Goal: Contribute content: Add original content to the website for others to see

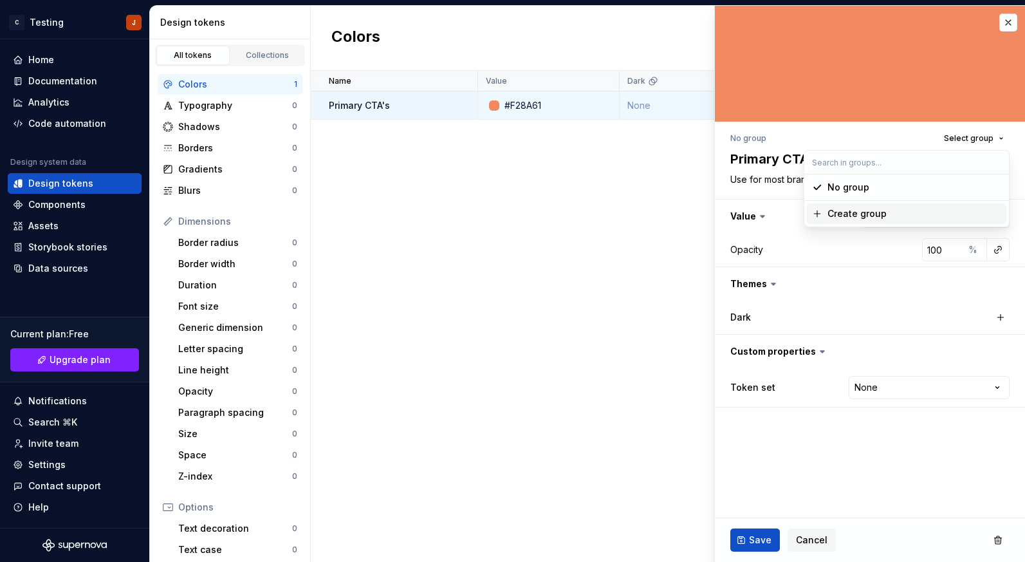
click at [670, 167] on div "Name Value Dark Token set Description Last updated Primary CTA's #F28A61 None N…" at bounding box center [668, 316] width 714 height 491
click at [1011, 19] on button "button" at bounding box center [1008, 23] width 18 height 18
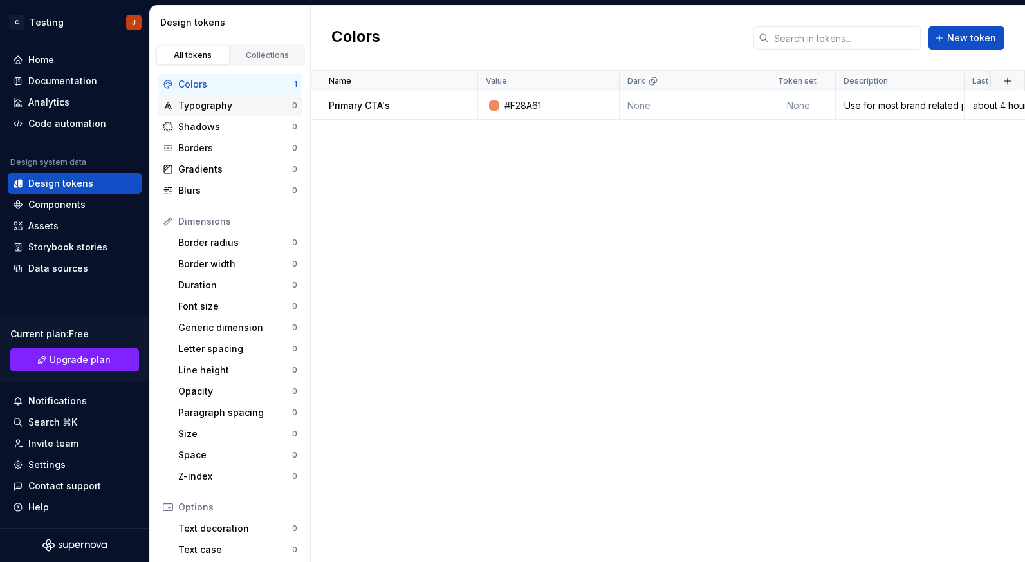
click at [212, 104] on div "Typography" at bounding box center [235, 105] width 114 height 13
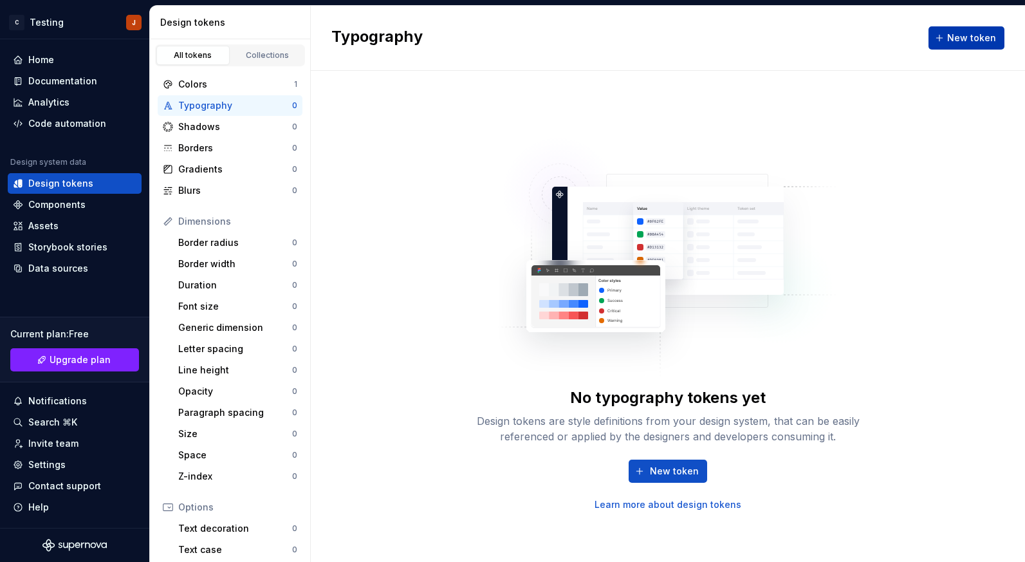
click at [961, 35] on span "New token" at bounding box center [971, 38] width 49 height 13
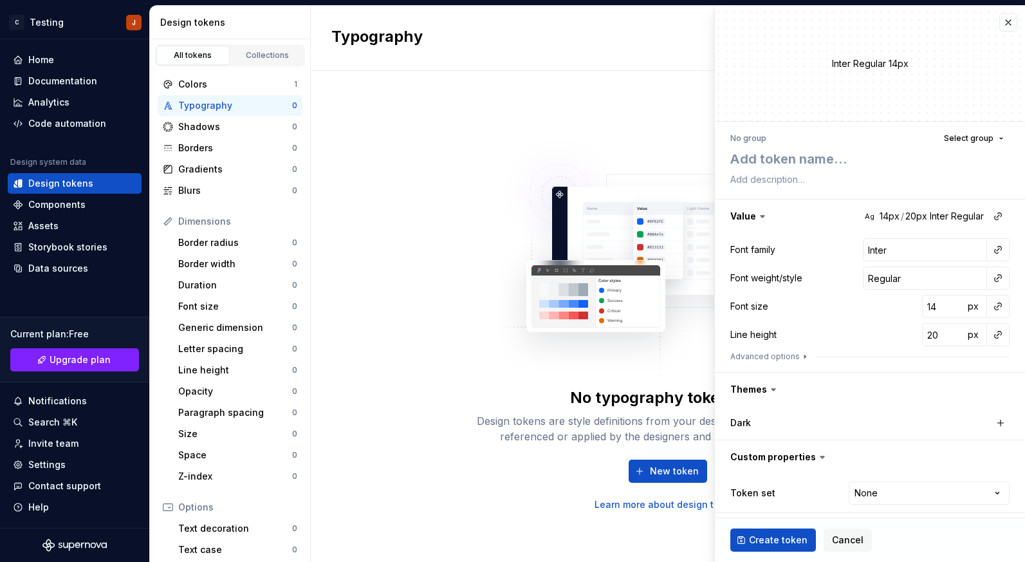
scroll to position [3, 0]
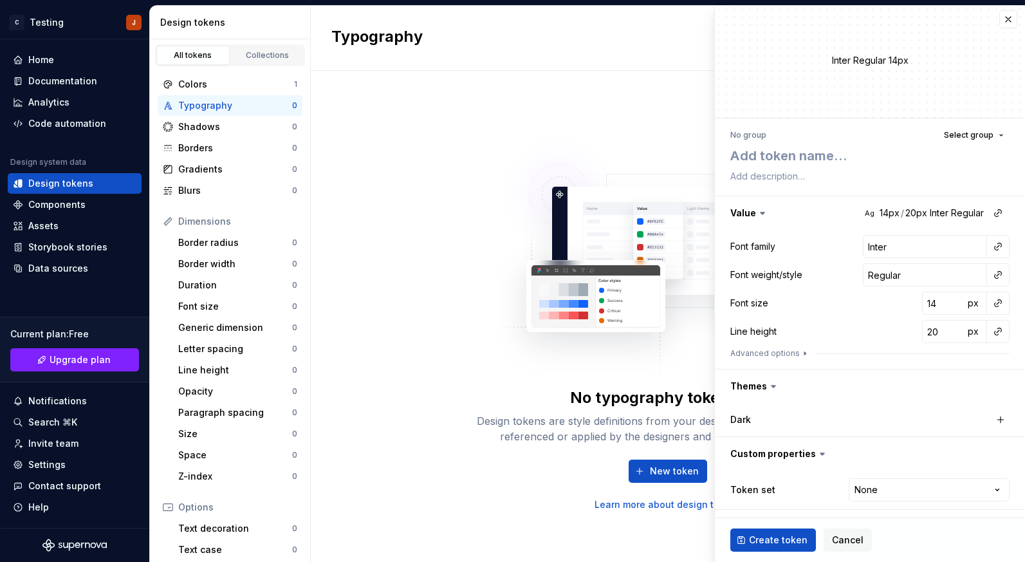
click at [759, 214] on icon at bounding box center [762, 213] width 13 height 13
click at [762, 213] on icon at bounding box center [763, 213] width 4 height 2
click at [928, 243] on input "Inter" at bounding box center [925, 246] width 124 height 23
type textarea "*"
type input "15"
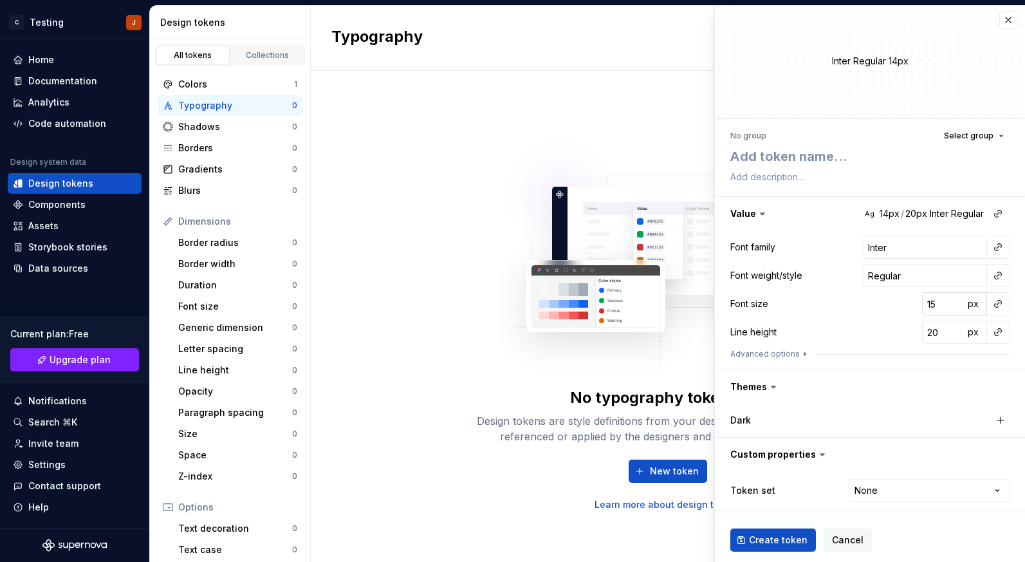
click at [956, 299] on input "15" at bounding box center [943, 303] width 42 height 23
type textarea "*"
type input "16"
click at [956, 299] on input "16" at bounding box center [943, 303] width 42 height 23
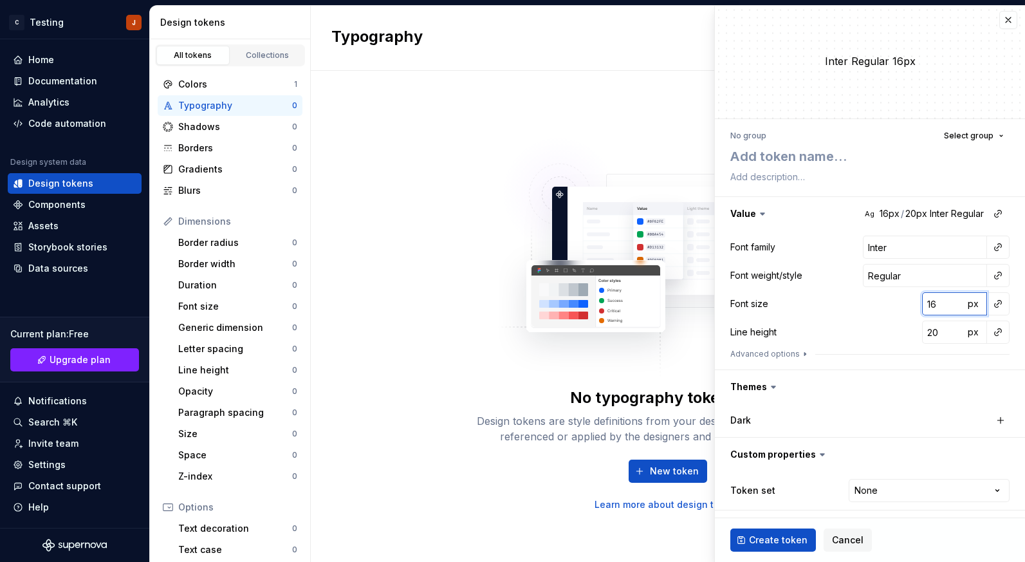
type textarea "*"
type input "15"
click at [956, 307] on input "15" at bounding box center [943, 303] width 42 height 23
type textarea "*"
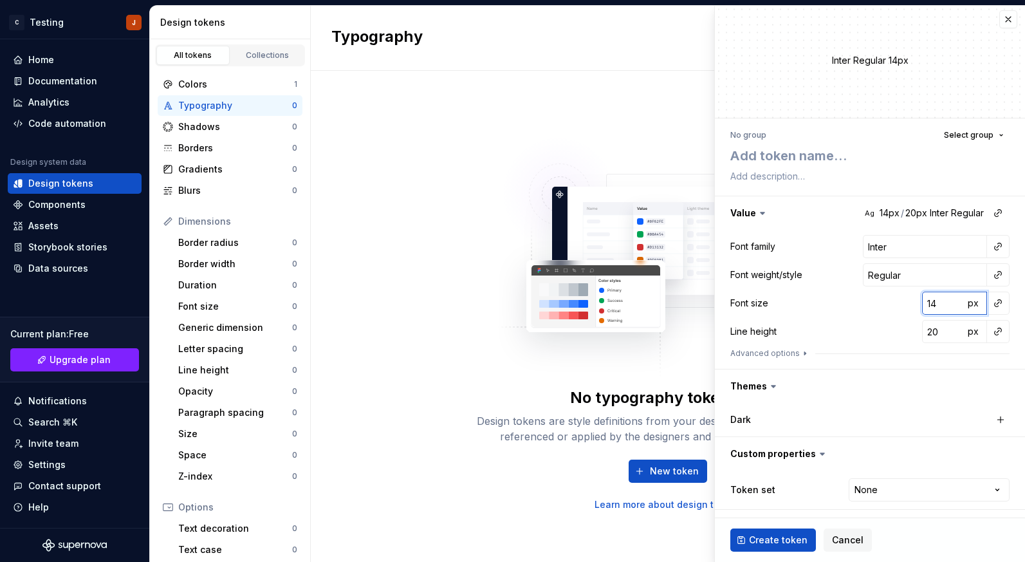
type input "14"
click at [956, 307] on input "14" at bounding box center [943, 303] width 42 height 23
click at [842, 544] on span "Cancel" at bounding box center [848, 539] width 32 height 13
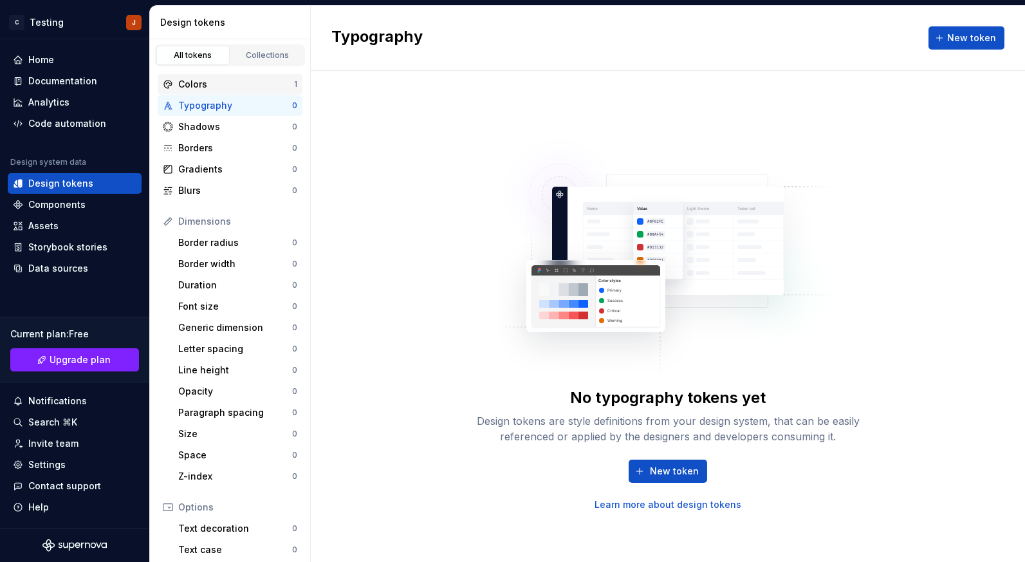
click at [269, 80] on div "Colors" at bounding box center [236, 84] width 116 height 13
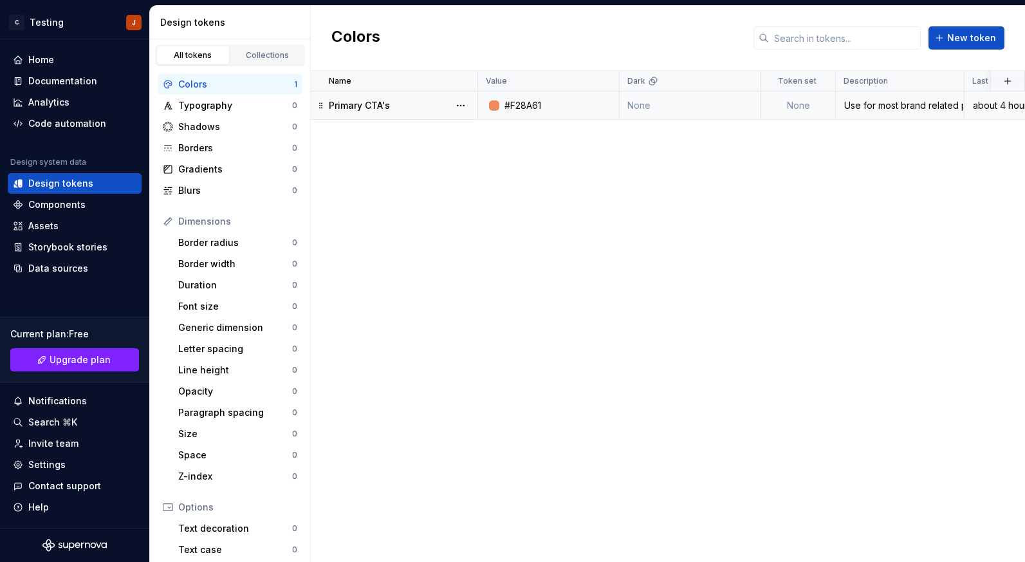
click at [496, 107] on div at bounding box center [494, 105] width 10 height 10
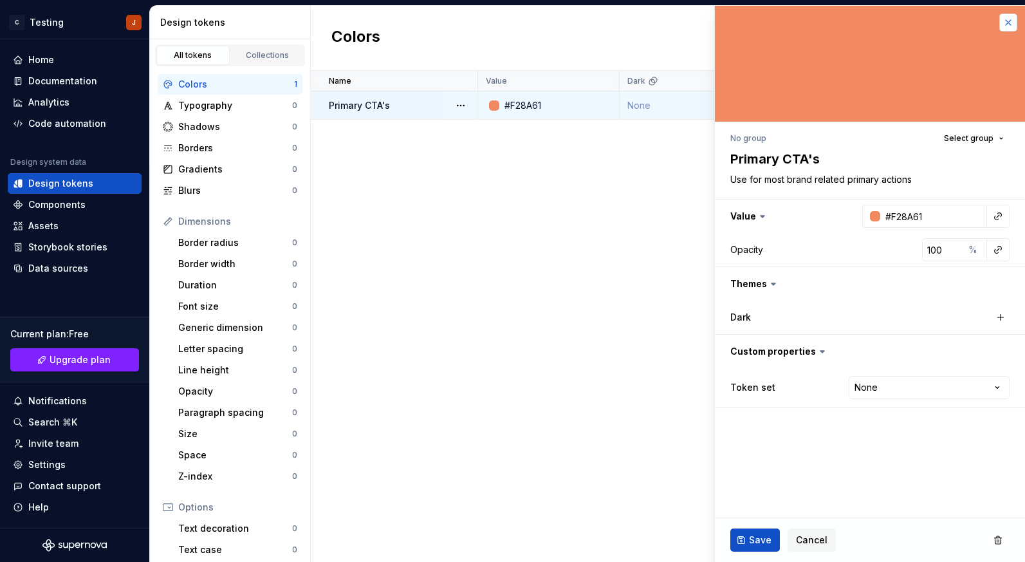
click at [1008, 18] on button "button" at bounding box center [1008, 23] width 18 height 18
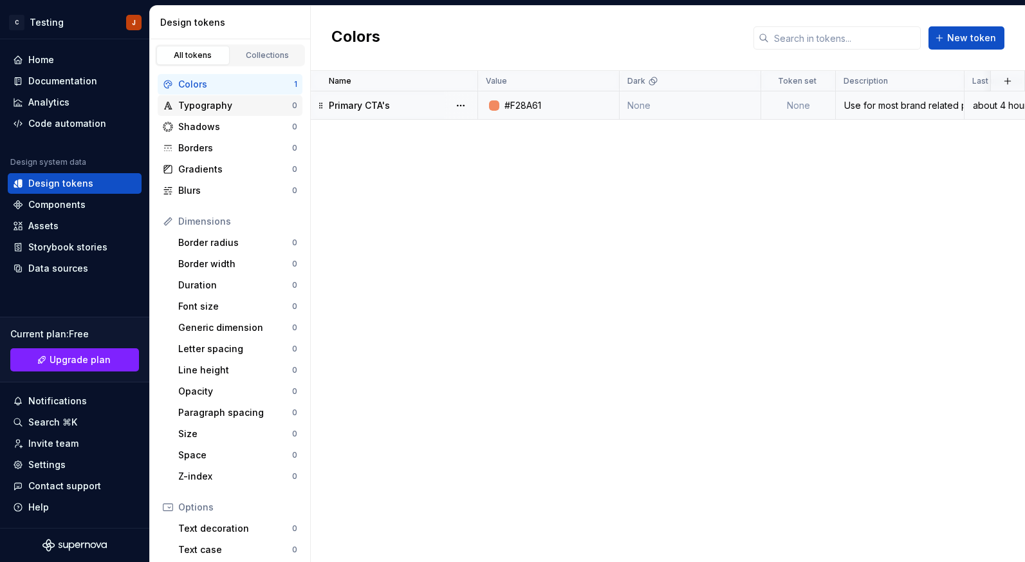
click at [208, 103] on div "Typography" at bounding box center [235, 105] width 114 height 13
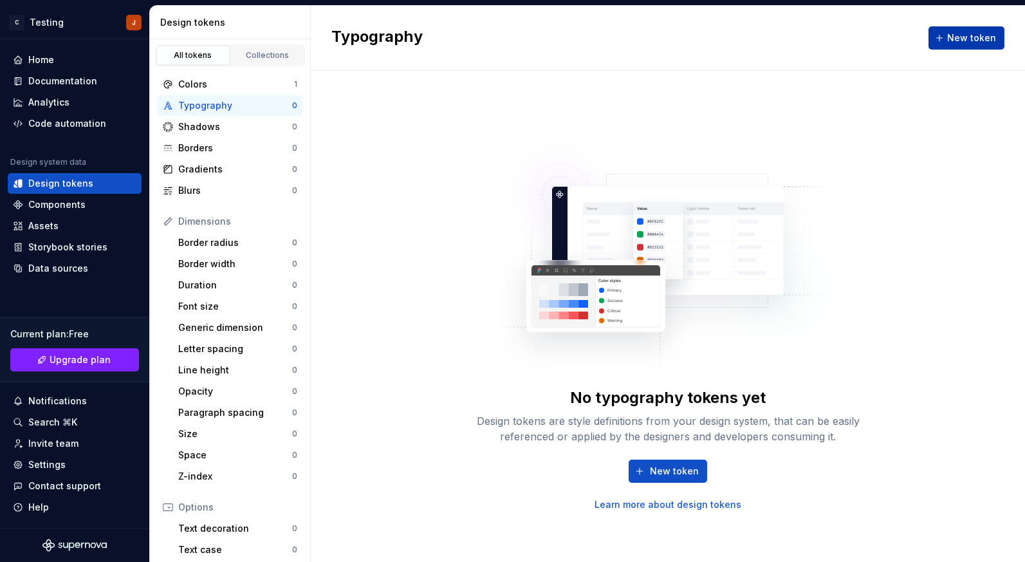
click at [958, 33] on span "New token" at bounding box center [971, 38] width 49 height 13
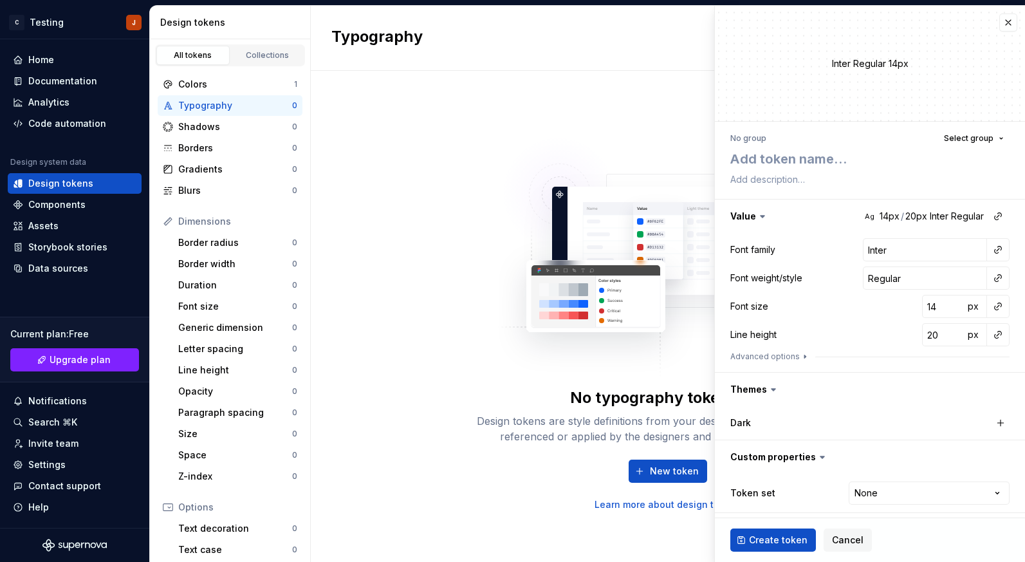
type textarea "*"
click at [800, 355] on icon "button" at bounding box center [805, 356] width 10 height 10
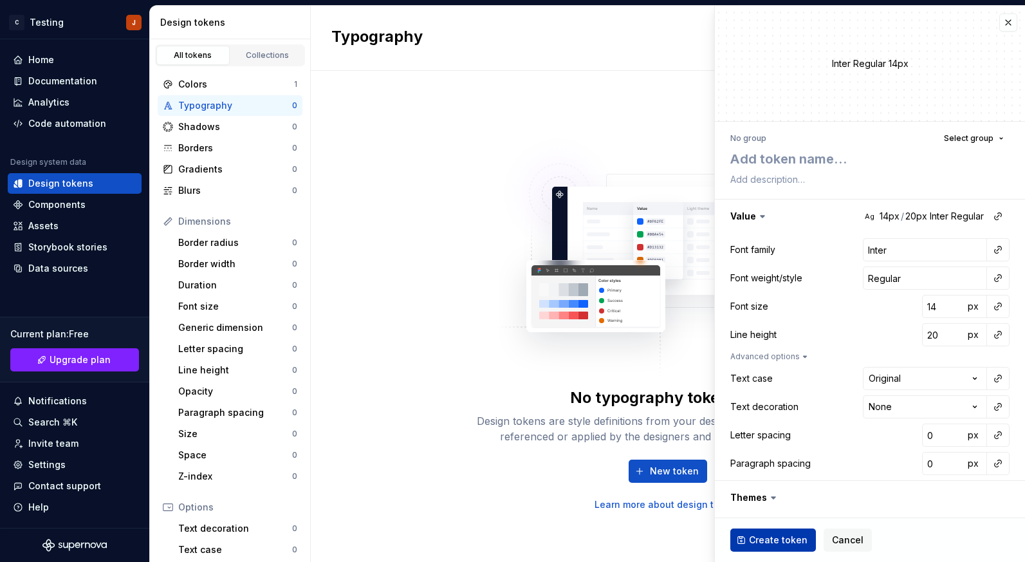
click at [774, 535] on span "Create token" at bounding box center [778, 539] width 59 height 13
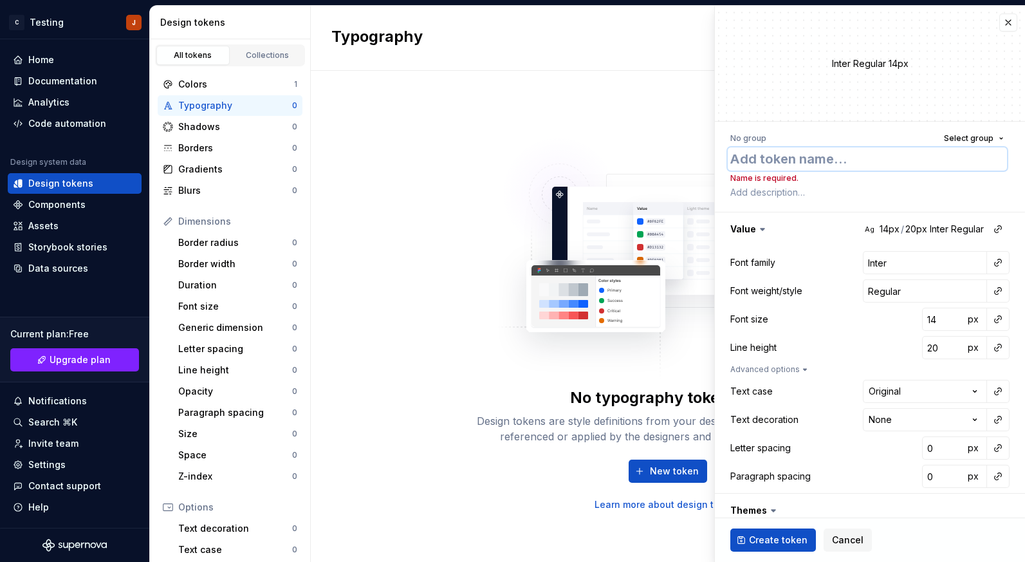
type textarea "*"
type textarea "T"
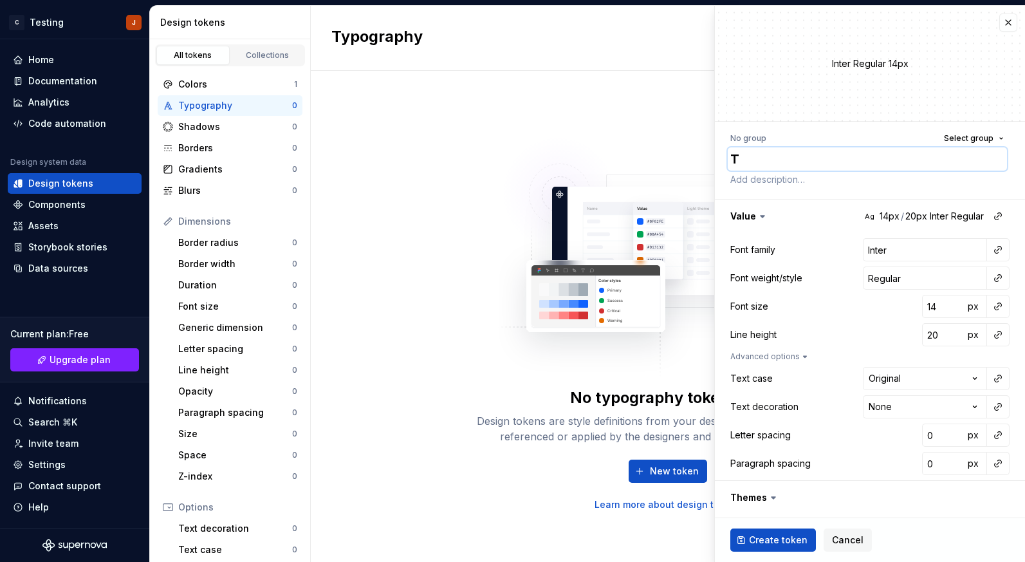
type textarea "*"
type textarea "Te"
type textarea "*"
type textarea "Tes"
type textarea "*"
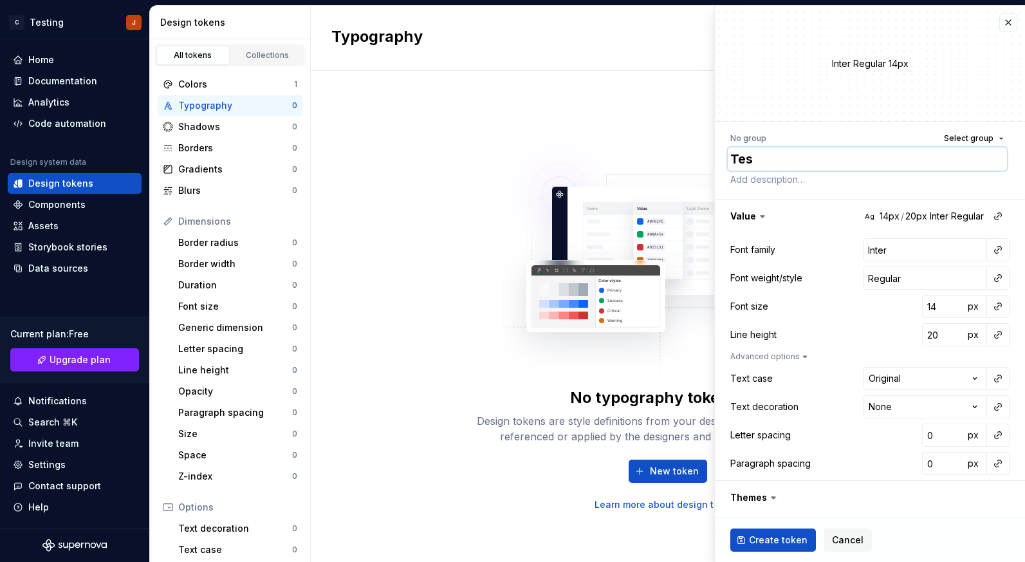
type textarea "Test"
type textarea "*"
type textarea "Teste"
type textarea "*"
type textarea "Tester"
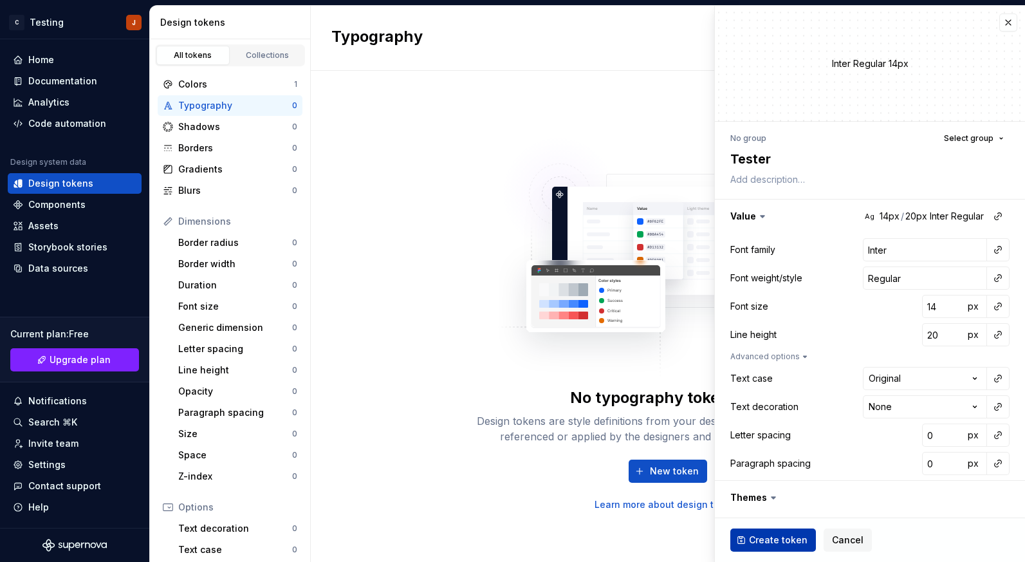
click at [774, 532] on button "Create token" at bounding box center [773, 539] width 86 height 23
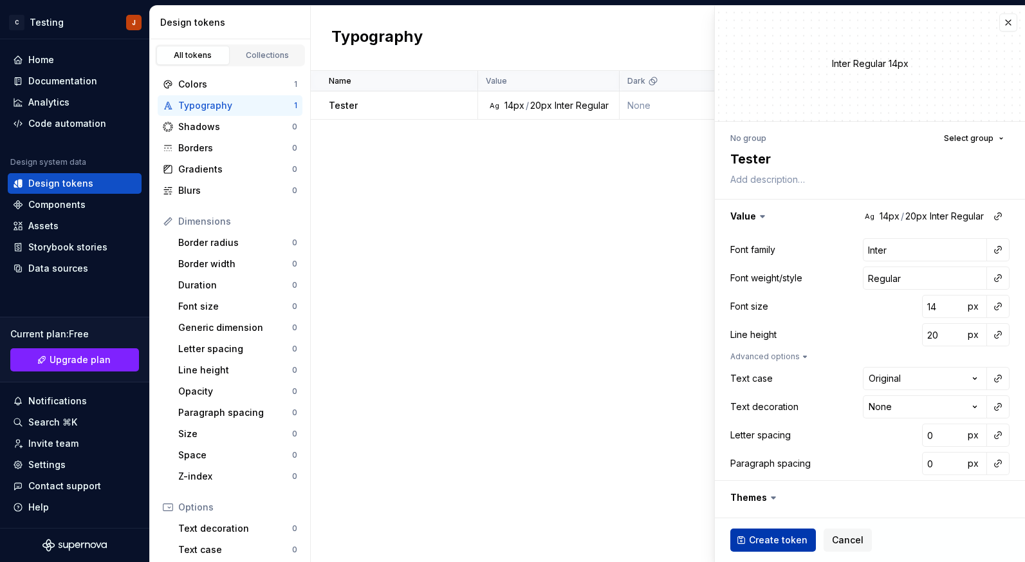
type textarea "*"
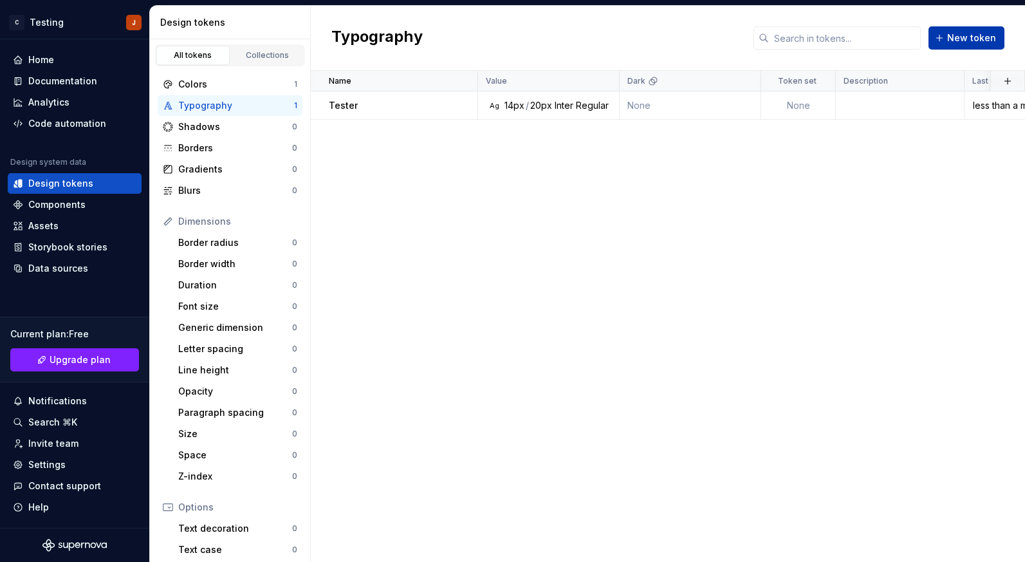
click at [961, 28] on button "New token" at bounding box center [967, 37] width 76 height 23
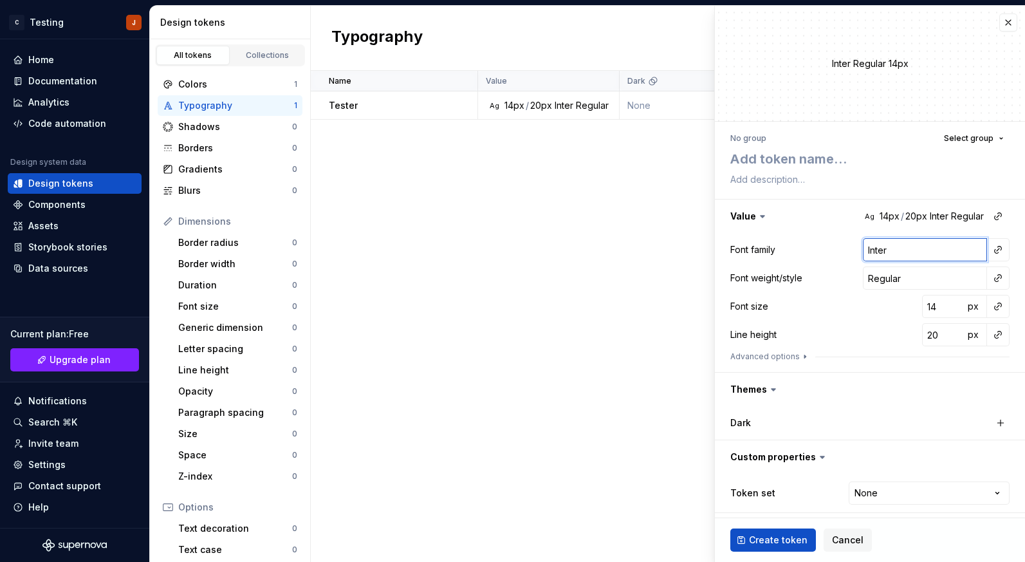
click at [908, 245] on input "Inter" at bounding box center [925, 249] width 124 height 23
type textarea "*"
type input "h"
type textarea "*"
type input "he"
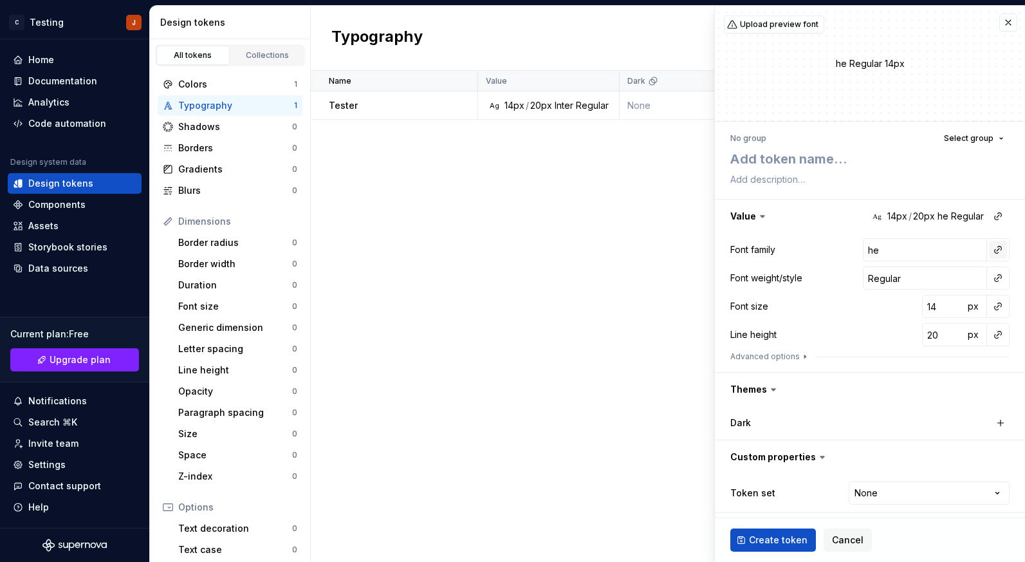
click at [1001, 246] on button "button" at bounding box center [998, 250] width 18 height 18
click at [954, 252] on html "C Testing J Home Documentation Analytics Code automation Design system data Des…" at bounding box center [512, 281] width 1025 height 562
click at [939, 251] on input "he" at bounding box center [925, 249] width 124 height 23
type textarea "*"
type input "hel"
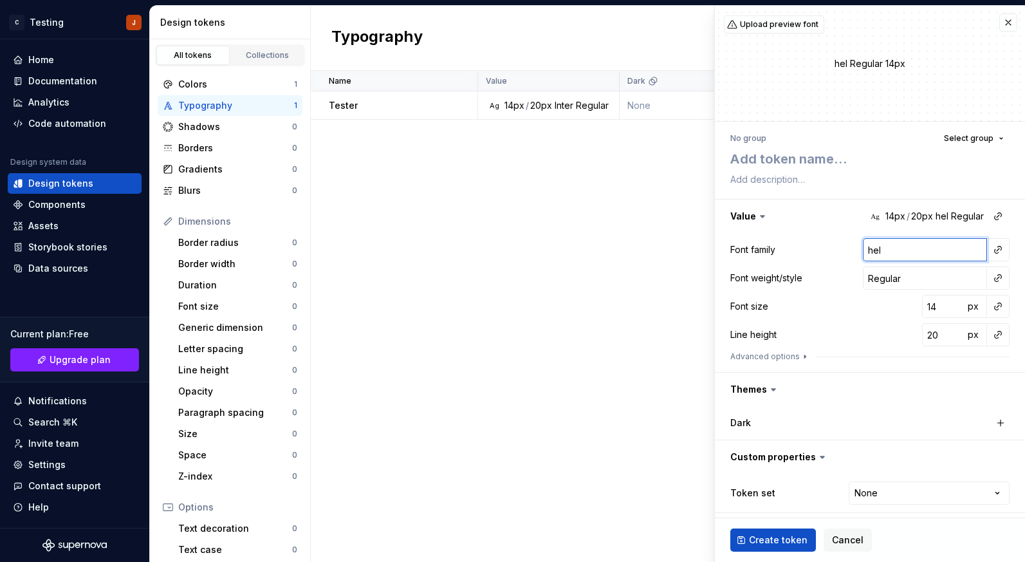
type textarea "*"
type input "hele"
type textarea "*"
type input "helev"
type textarea "*"
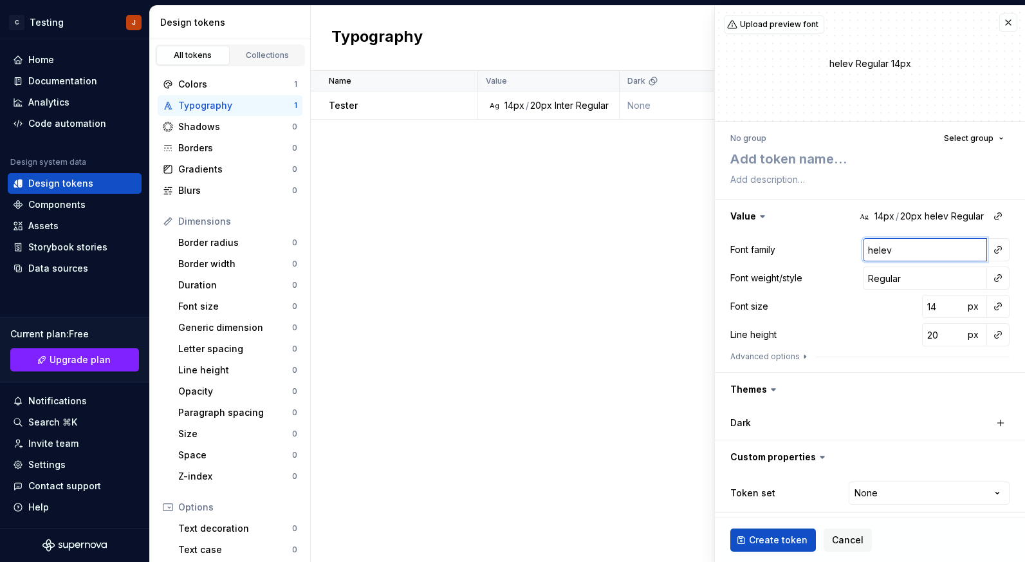
type input "heleve"
type textarea "*"
type input "helevet"
type textarea "*"
type input "heleveti"
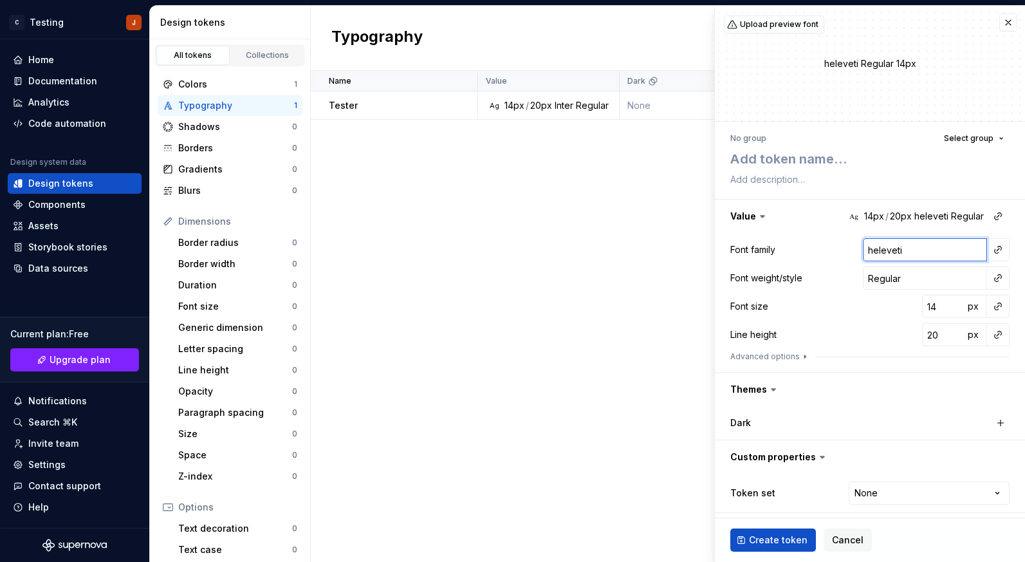
type textarea "*"
type input "helevetic"
type textarea "*"
type input "helevetica"
type textarea "*"
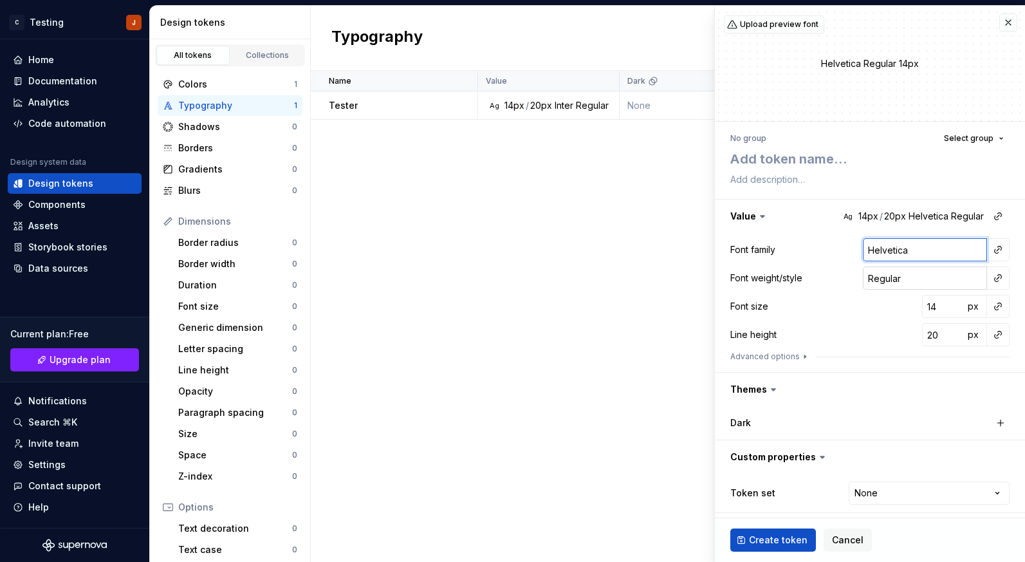
type input "Helvetica"
click at [921, 274] on input "Regular" at bounding box center [925, 277] width 124 height 23
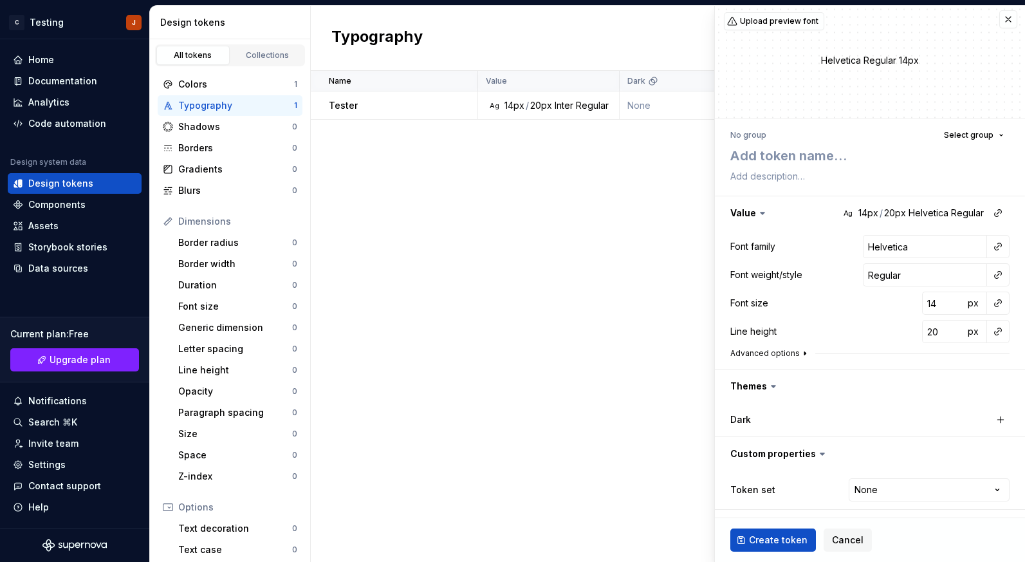
click at [800, 350] on icon "button" at bounding box center [805, 353] width 10 height 10
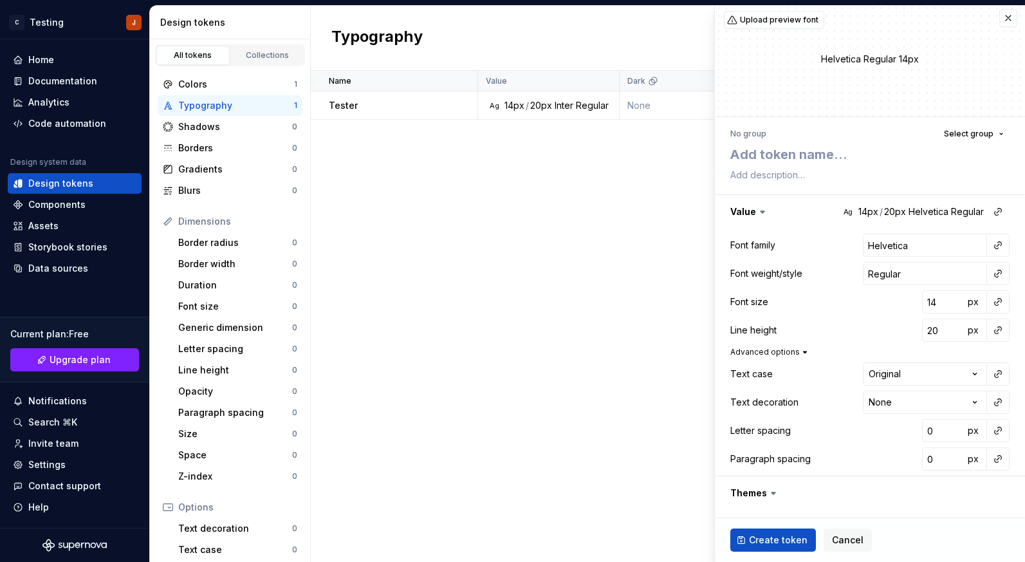
scroll to position [0, 0]
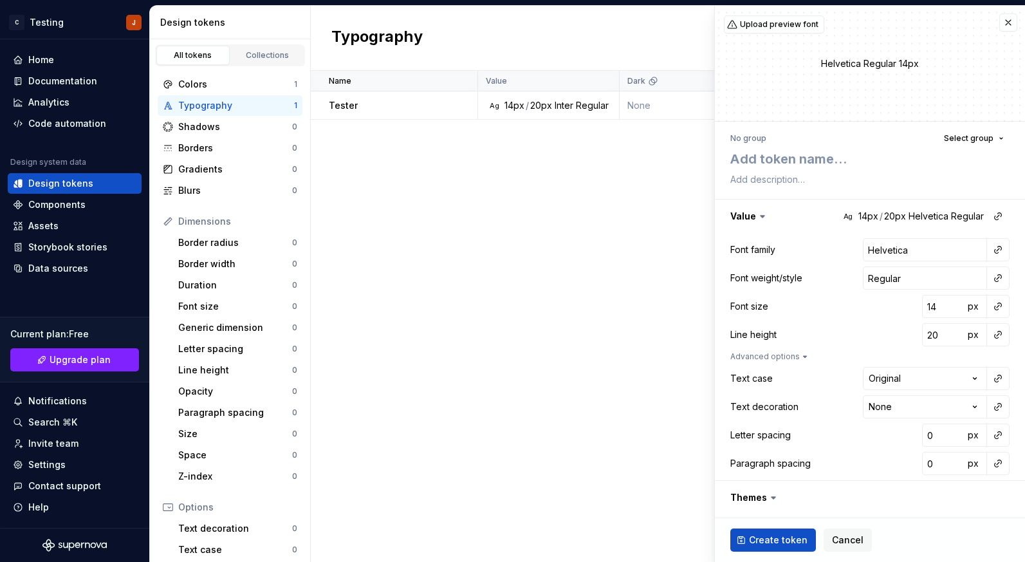
click at [773, 497] on icon at bounding box center [774, 498] width 4 height 2
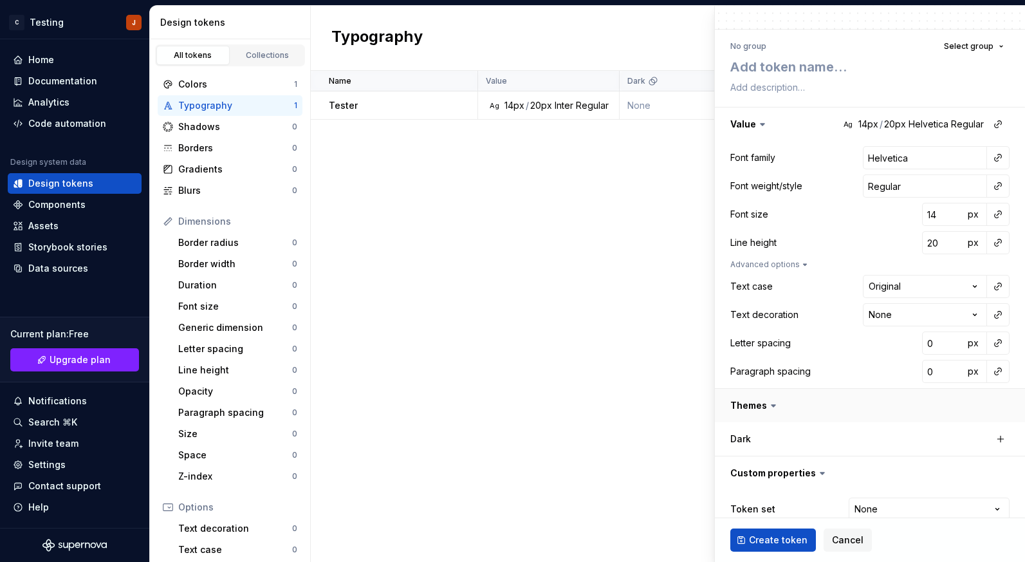
scroll to position [111, 0]
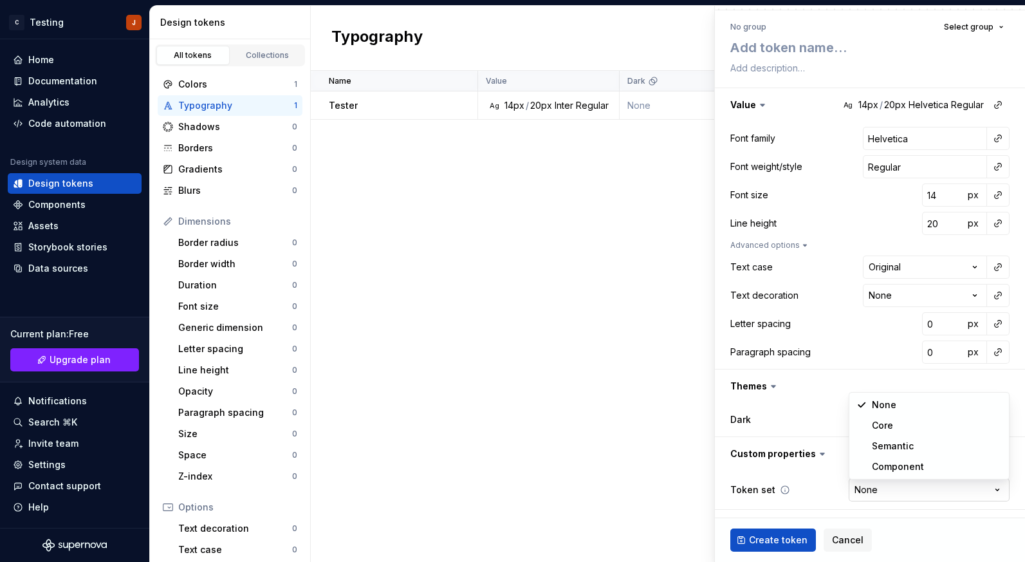
click at [882, 489] on html "C Testing J Home Documentation Analytics Code automation Design system data Des…" at bounding box center [512, 281] width 1025 height 562
click at [828, 470] on html "C Testing J Home Documentation Analytics Code automation Design system data Des…" at bounding box center [512, 281] width 1025 height 562
type textarea "*"
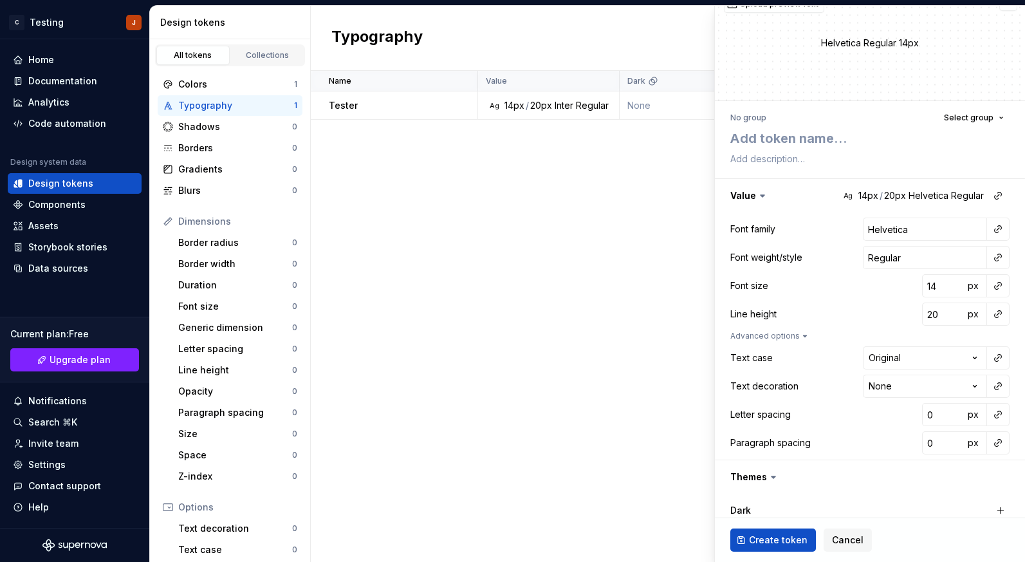
scroll to position [0, 0]
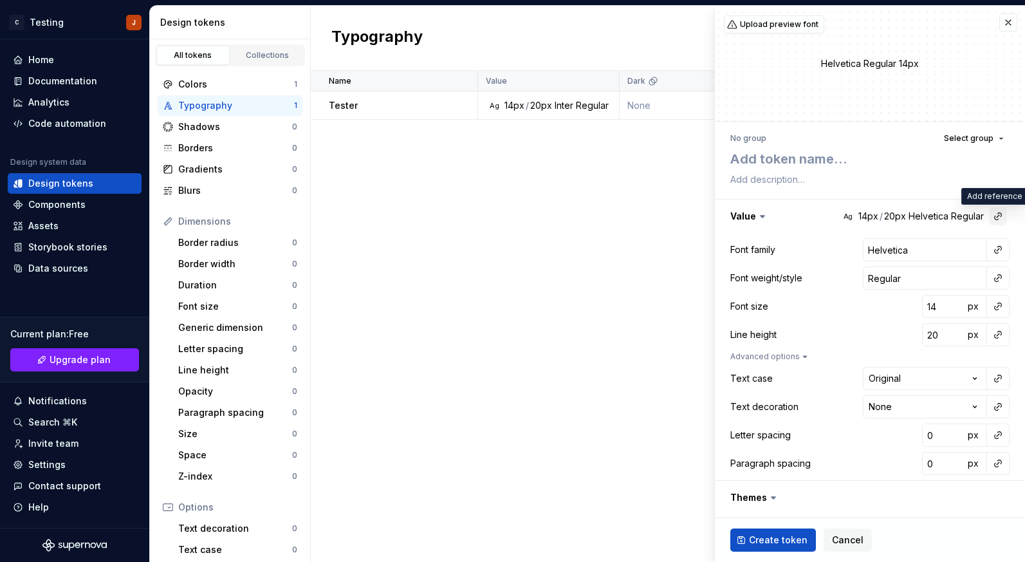
click at [999, 218] on button "button" at bounding box center [998, 216] width 18 height 18
click at [1012, 222] on html "C Testing J Home Documentation Analytics Code automation Design system data Des…" at bounding box center [512, 281] width 1025 height 562
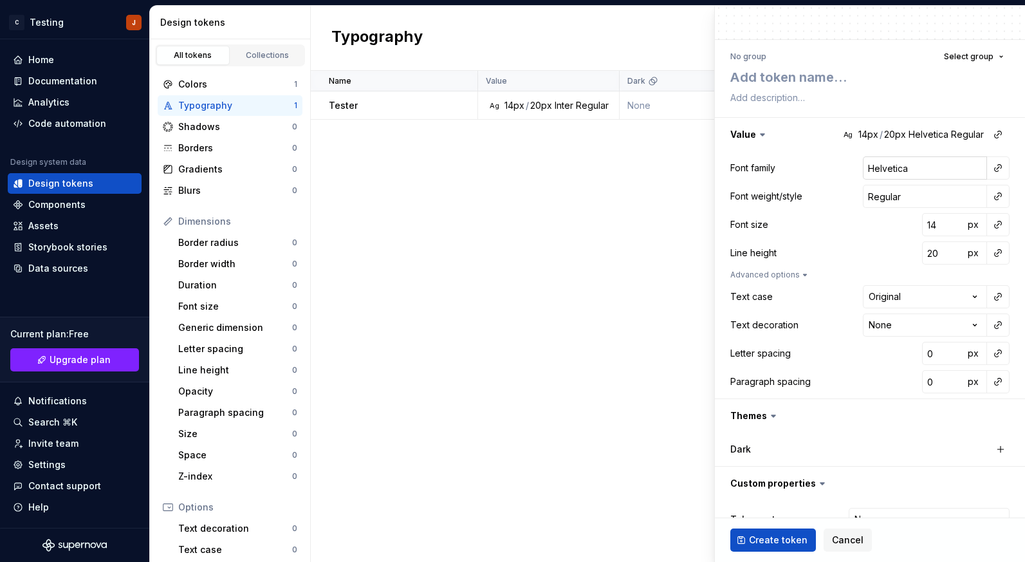
scroll to position [111, 0]
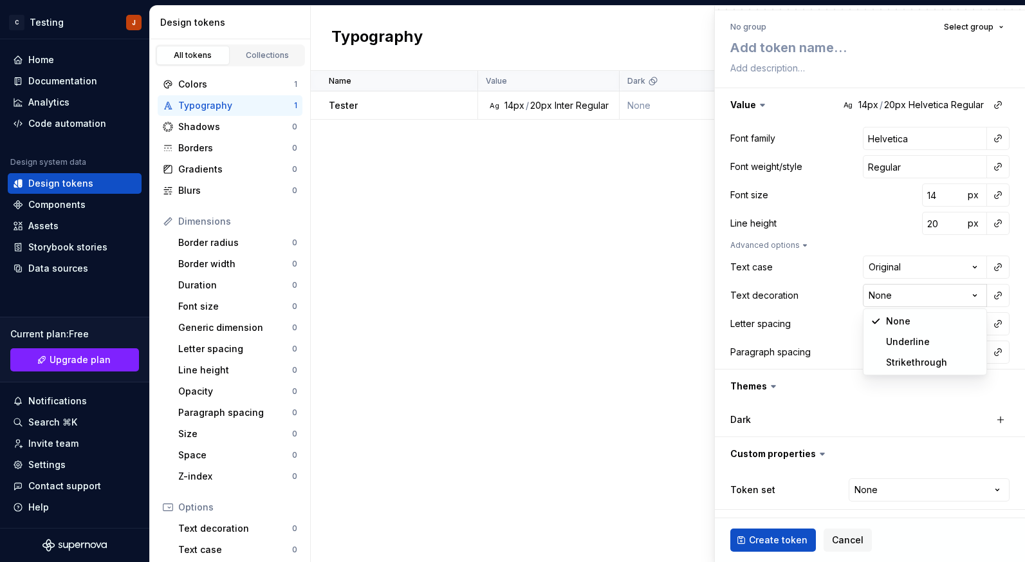
click at [923, 302] on html "C Testing J Home Documentation Analytics Code automation Design system data Des…" at bounding box center [512, 281] width 1025 height 562
click at [922, 271] on html "C Testing J Home Documentation Analytics Code automation Design system data Des…" at bounding box center [512, 281] width 1025 height 562
click at [995, 354] on button "button" at bounding box center [998, 352] width 18 height 18
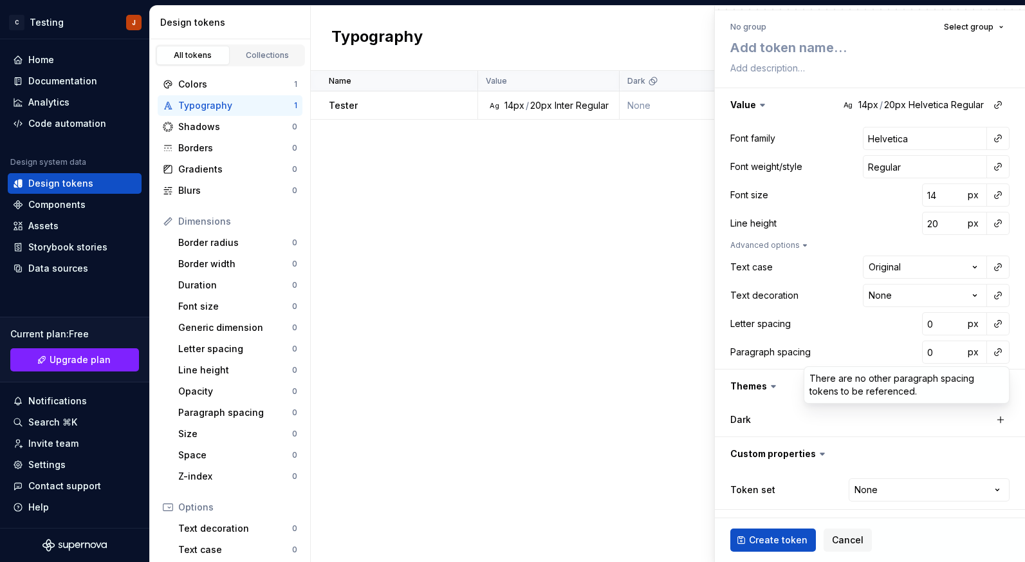
click at [902, 137] on html "C Testing J Home Documentation Analytics Code automation Design system data Des…" at bounding box center [512, 281] width 1025 height 562
